Goal: Information Seeking & Learning: Learn about a topic

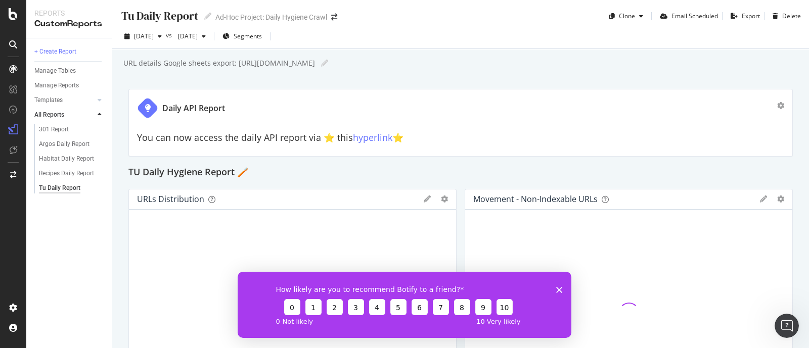
click at [564, 288] on div "How likely are you to recommend Botify to a friend? 0 1 2 3 4 5 6 7 8 9 10 0 - …" at bounding box center [405, 304] width 334 height 66
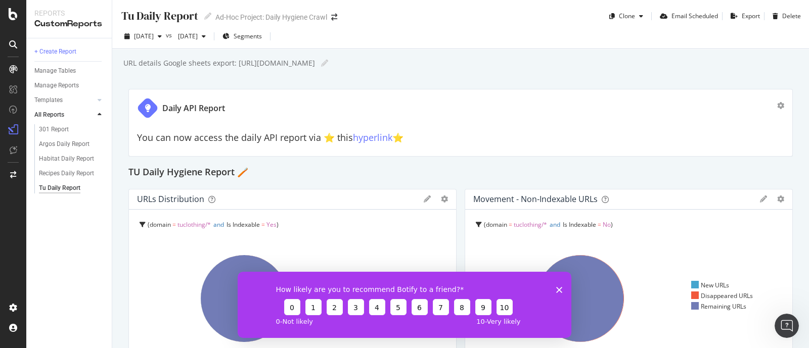
click at [559, 287] on icon "Close survey" at bounding box center [559, 290] width 6 height 6
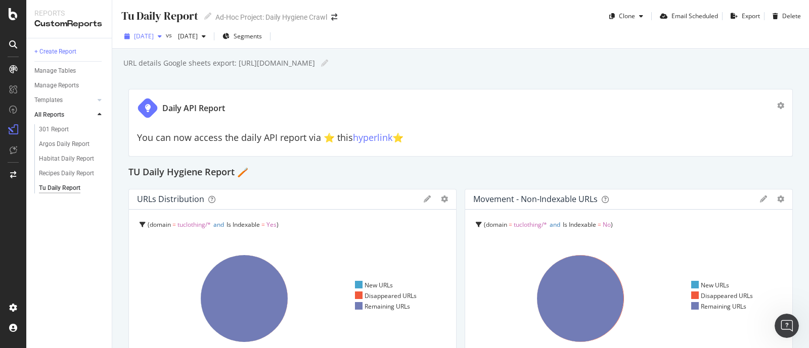
click at [154, 36] on span "[DATE]" at bounding box center [144, 36] width 20 height 9
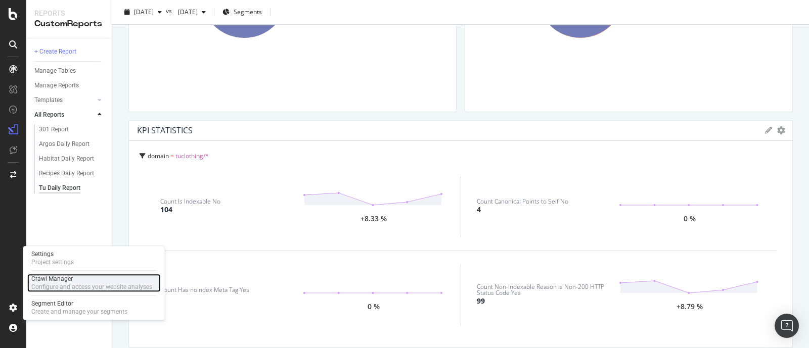
click at [63, 280] on div "Crawl Manager" at bounding box center [91, 279] width 121 height 8
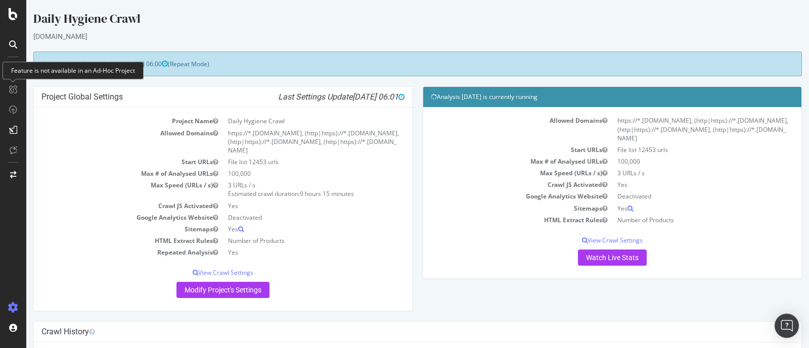
click at [8, 70] on div "Feature is not available in an Ad-Hoc Project" at bounding box center [73, 71] width 141 height 18
click at [11, 68] on div "Feature is not available in an Ad-Hoc Project" at bounding box center [73, 71] width 141 height 18
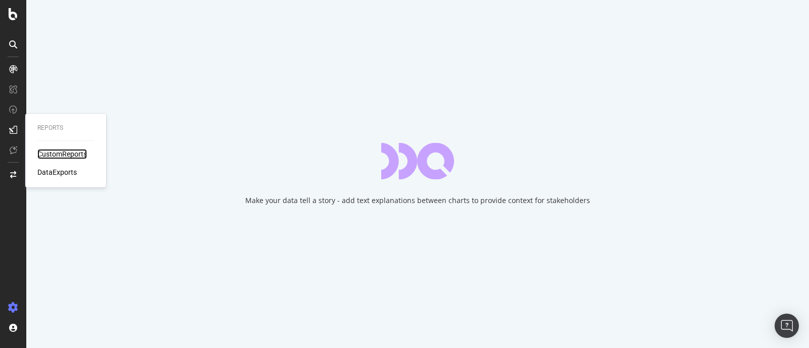
click at [68, 154] on div "CustomReports" at bounding box center [62, 154] width 50 height 10
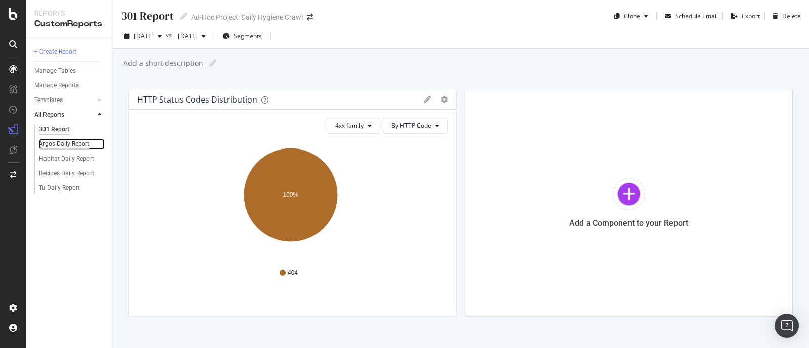
click at [72, 145] on div "Argos Daily Report" at bounding box center [64, 144] width 51 height 11
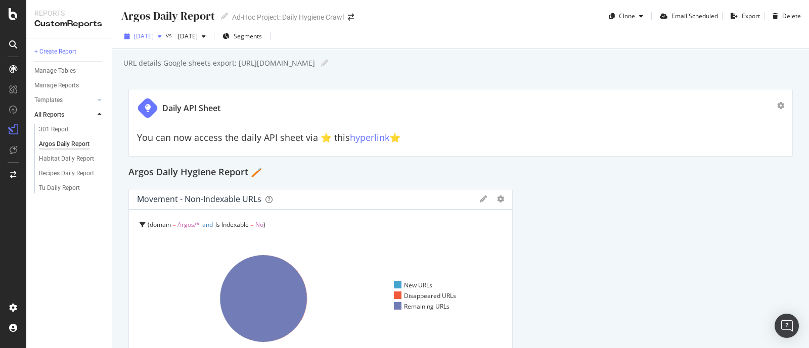
click at [154, 33] on span "[DATE]" at bounding box center [144, 36] width 20 height 9
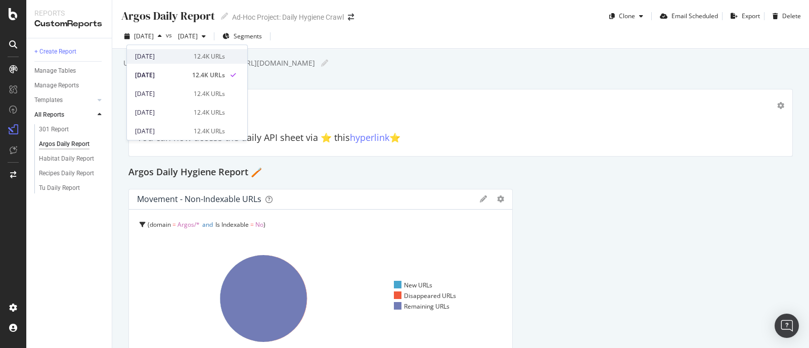
click at [166, 55] on div "[DATE]" at bounding box center [161, 56] width 53 height 9
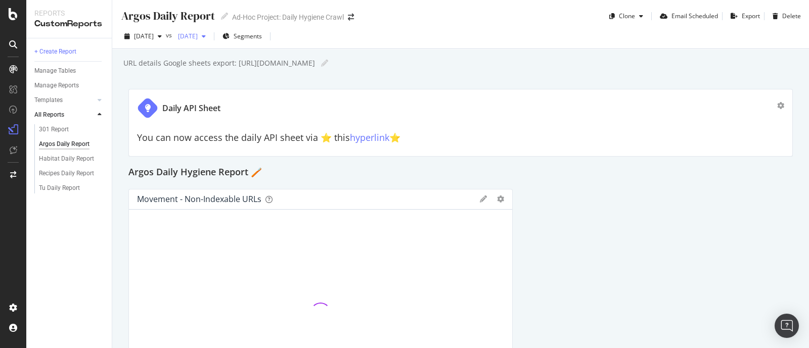
click at [198, 37] on span "[DATE]" at bounding box center [186, 36] width 24 height 9
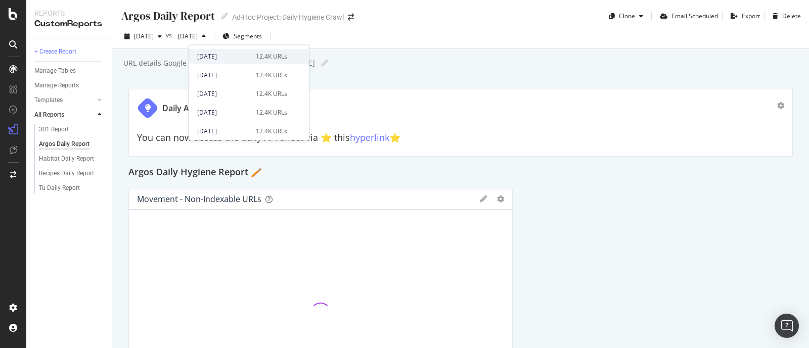
click at [232, 54] on div "[DATE]" at bounding box center [223, 56] width 53 height 9
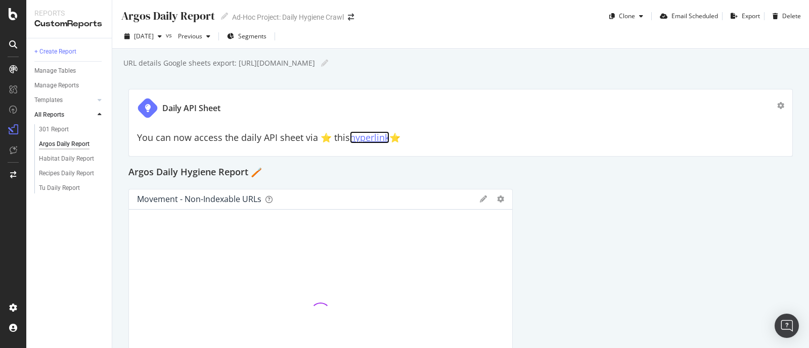
click at [370, 140] on link "hyperlink" at bounding box center [369, 137] width 39 height 12
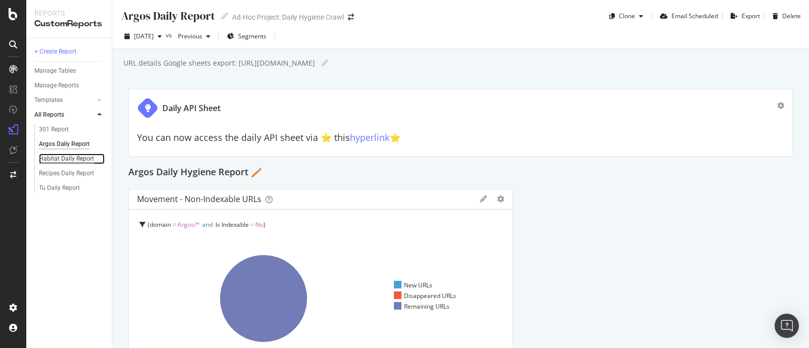
click at [62, 156] on div "Habitat Daily Report" at bounding box center [66, 159] width 55 height 11
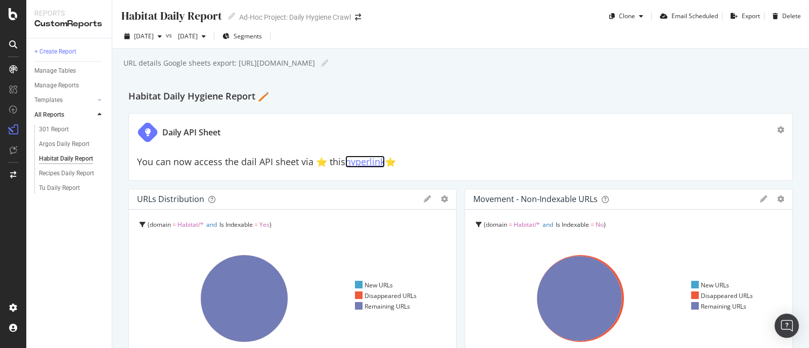
click at [371, 160] on link "hyperlink" at bounding box center [364, 162] width 39 height 12
click at [64, 188] on div "Tu Daily Report" at bounding box center [59, 188] width 41 height 11
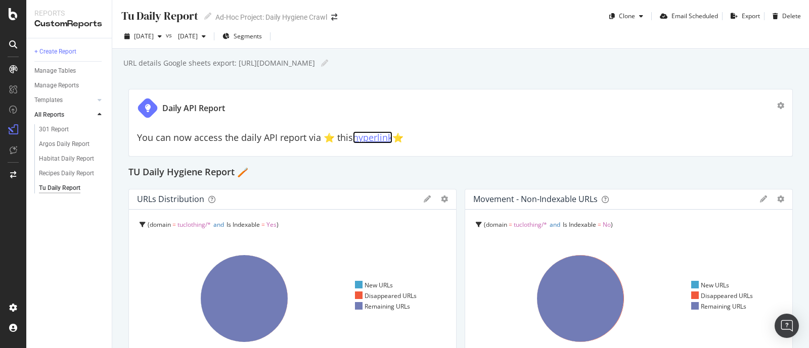
click at [368, 132] on link "hyperlink" at bounding box center [372, 137] width 39 height 12
